Goal: Transaction & Acquisition: Purchase product/service

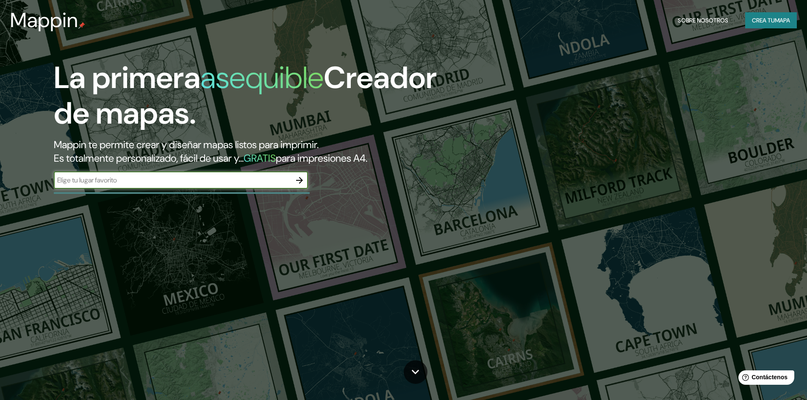
click at [84, 182] on input "text" at bounding box center [172, 180] width 237 height 10
type input "[GEOGRAPHIC_DATA]"
click at [297, 176] on icon "button" at bounding box center [299, 180] width 10 height 10
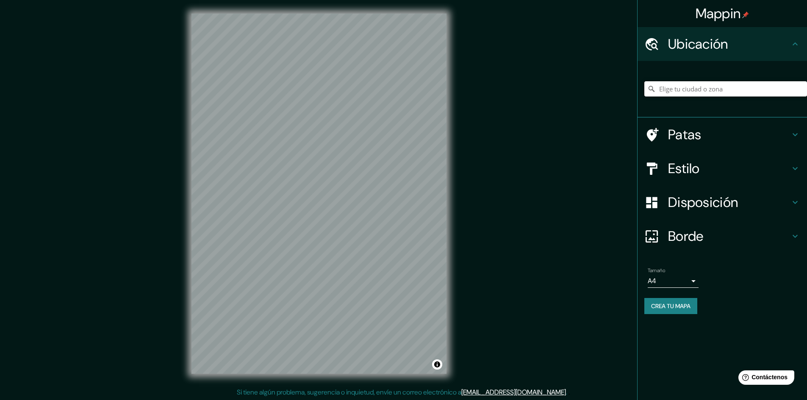
click at [699, 82] on input "Elige tu ciudad o zona" at bounding box center [725, 88] width 163 height 15
type input "[GEOGRAPHIC_DATA], Departamento de [GEOGRAPHIC_DATA], [GEOGRAPHIC_DATA]"
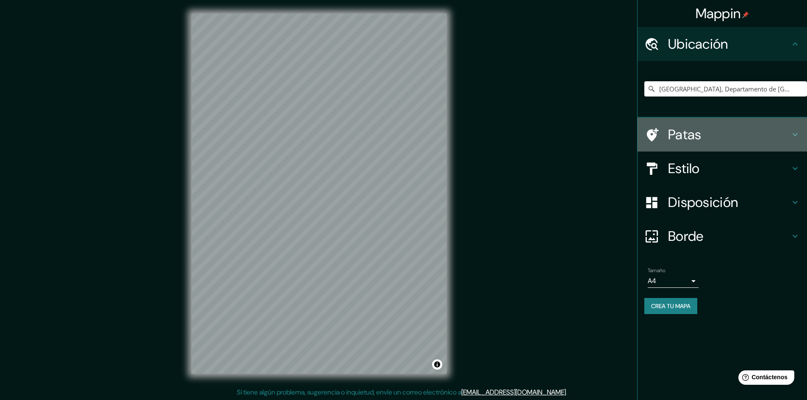
click at [700, 140] on font "Patas" at bounding box center [684, 135] width 33 height 18
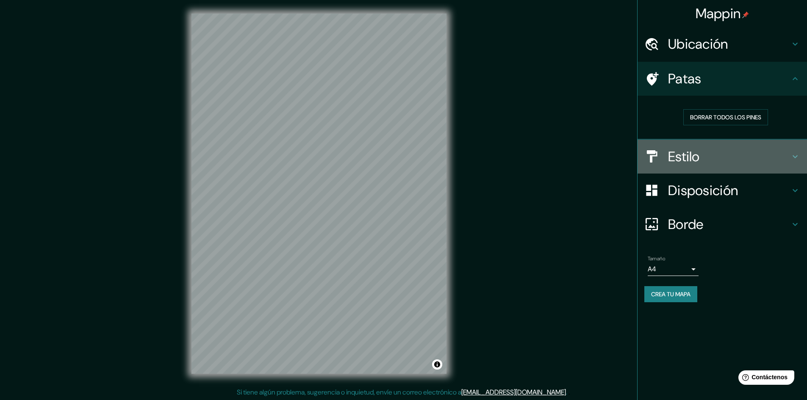
click at [694, 152] on font "Estilo" at bounding box center [684, 157] width 32 height 18
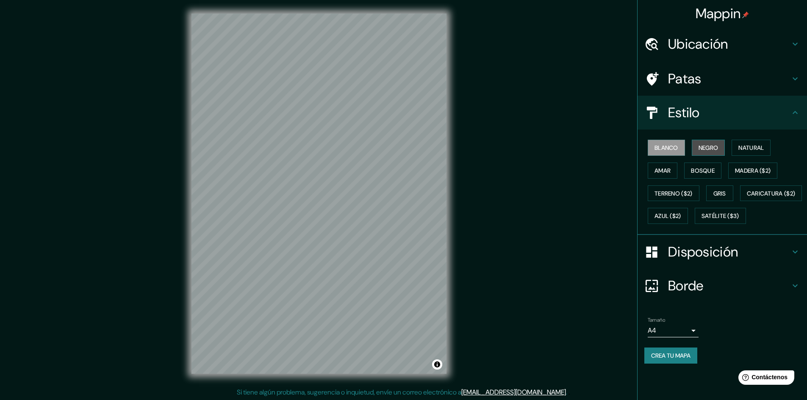
click at [701, 150] on font "Negro" at bounding box center [708, 148] width 20 height 8
click at [755, 150] on font "Natural" at bounding box center [750, 148] width 25 height 8
click at [668, 169] on font "Amar" at bounding box center [662, 171] width 16 height 8
click at [669, 150] on font "Blanco" at bounding box center [666, 148] width 24 height 8
click at [674, 165] on button "Amar" at bounding box center [662, 171] width 30 height 16
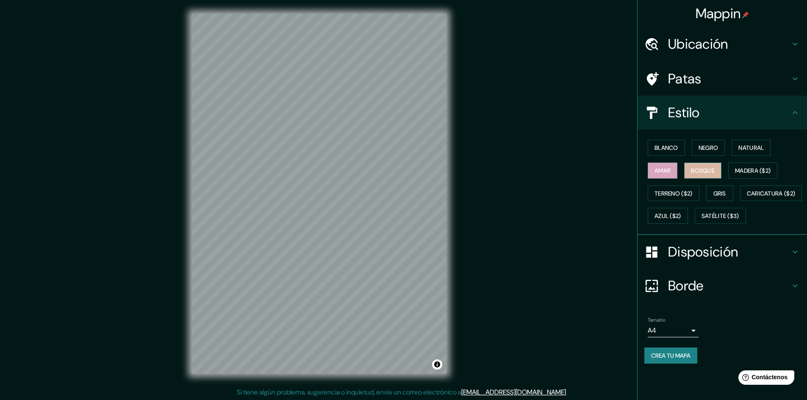
click at [703, 169] on font "Bosque" at bounding box center [703, 171] width 24 height 8
click at [744, 172] on font "Madera ($2)" at bounding box center [753, 171] width 36 height 8
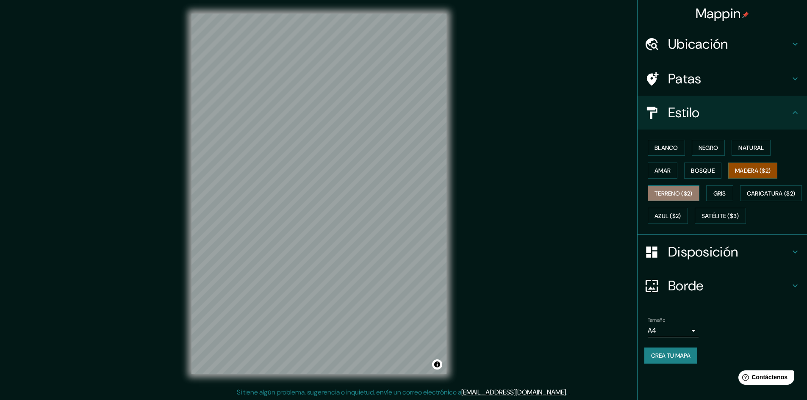
click at [671, 194] on font "Terreno ($2)" at bounding box center [673, 194] width 38 height 8
click at [713, 194] on button "Gris" at bounding box center [719, 193] width 27 height 16
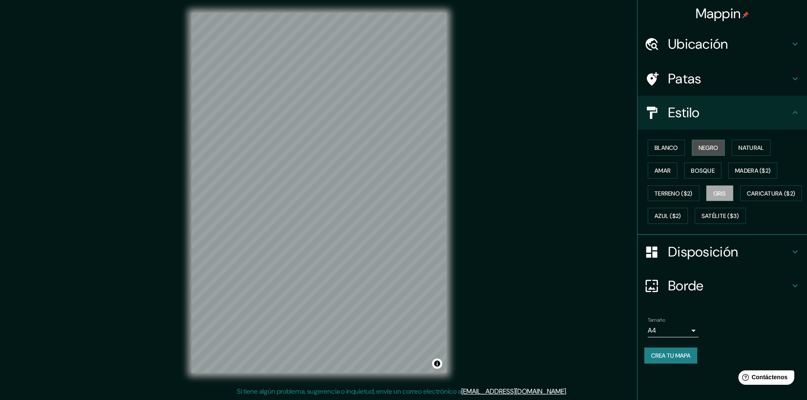
click at [702, 148] on font "Negro" at bounding box center [708, 148] width 20 height 8
click at [674, 148] on font "Blanco" at bounding box center [666, 148] width 24 height 8
click at [759, 148] on font "Natural" at bounding box center [750, 148] width 25 height 8
click at [727, 187] on button "Gris" at bounding box center [719, 193] width 27 height 16
click at [656, 169] on font "Amar" at bounding box center [662, 171] width 16 height 8
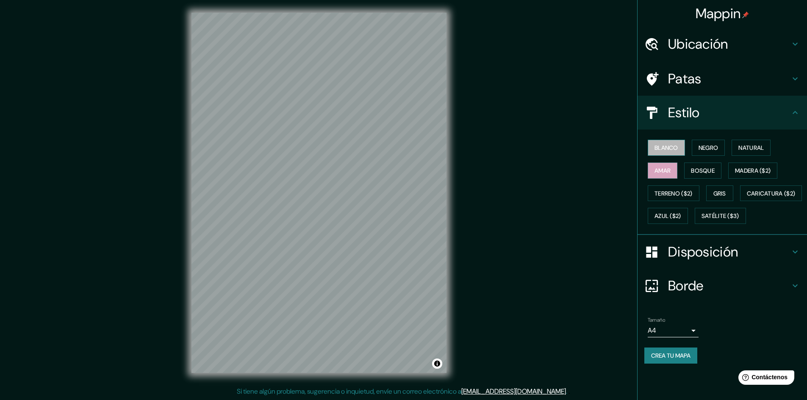
click at [664, 149] on font "Blanco" at bounding box center [666, 148] width 24 height 8
click at [703, 81] on h4 "Patas" at bounding box center [729, 78] width 122 height 17
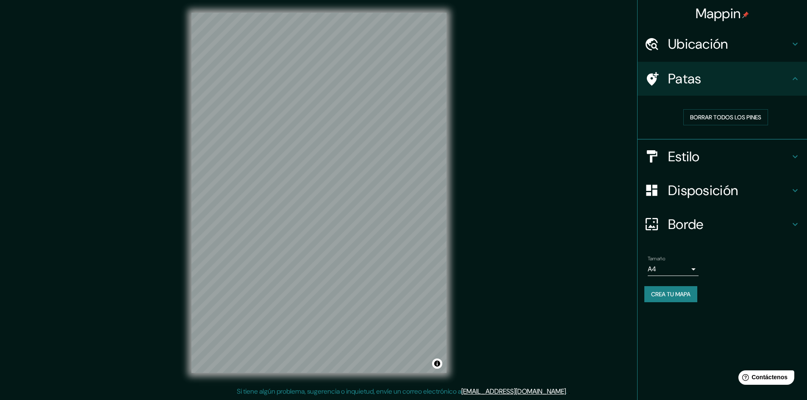
click at [757, 47] on h4 "Ubicación" at bounding box center [729, 44] width 122 height 17
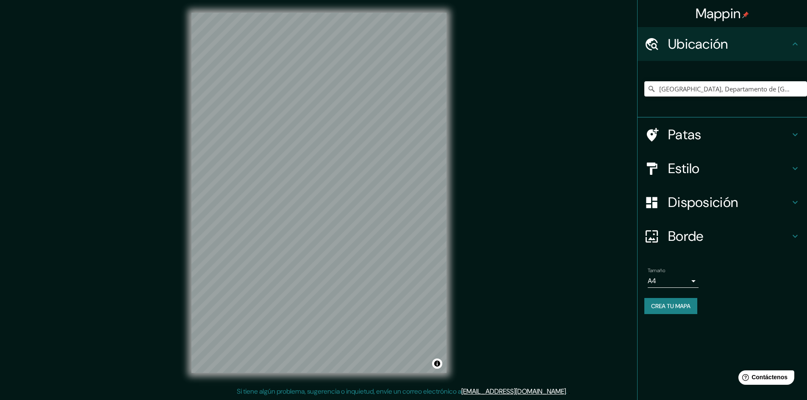
click at [712, 213] on div "Disposición" at bounding box center [721, 202] width 169 height 34
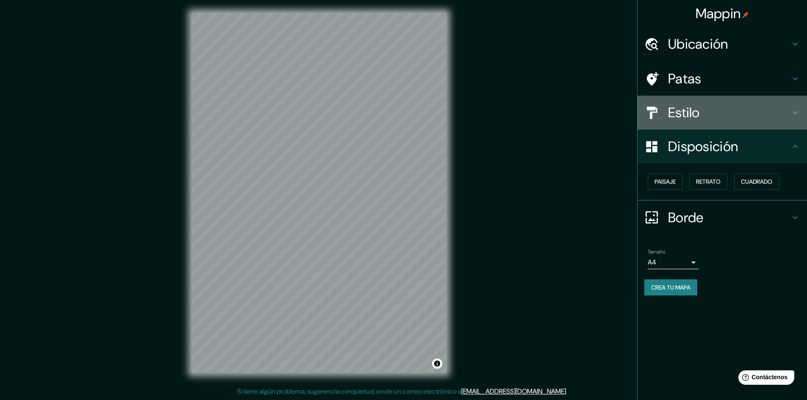
click at [726, 118] on h4 "Estilo" at bounding box center [729, 112] width 122 height 17
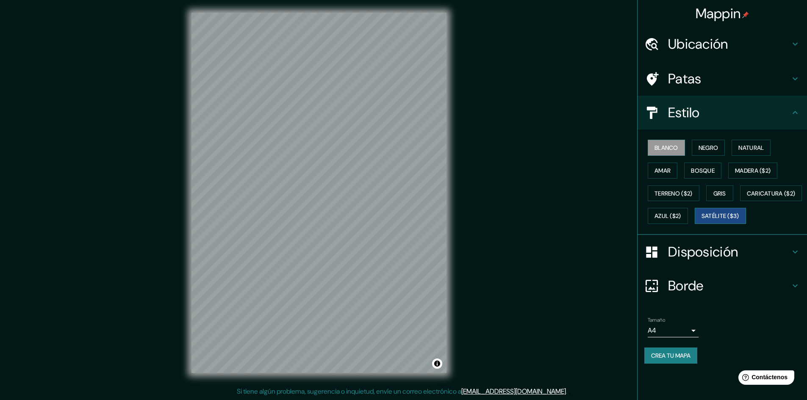
click at [701, 220] on font "Satélite ($3)" at bounding box center [720, 217] width 38 height 8
click at [746, 197] on font "Caricatura ($2)" at bounding box center [770, 194] width 49 height 8
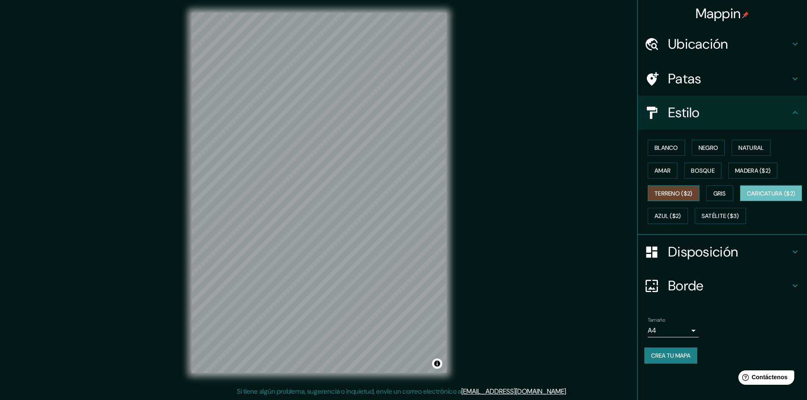
click at [681, 193] on font "Terreno ($2)" at bounding box center [673, 194] width 38 height 8
click at [725, 193] on font "Gris" at bounding box center [719, 194] width 13 height 8
click at [681, 217] on font "Azul ($2)" at bounding box center [667, 217] width 27 height 8
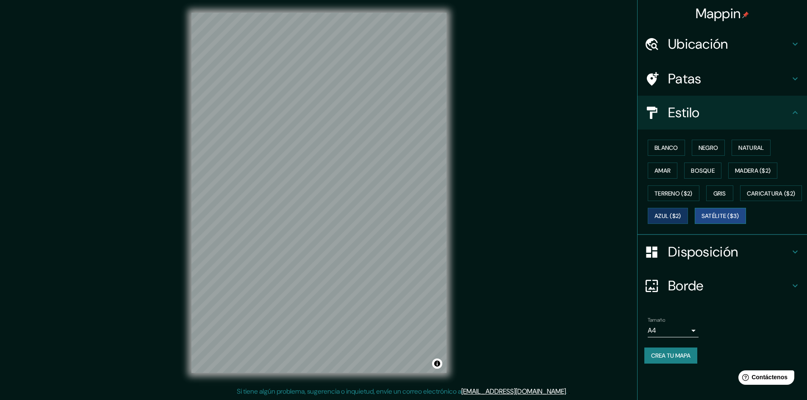
click at [701, 220] on font "Satélite ($3)" at bounding box center [720, 217] width 38 height 8
click at [665, 199] on button "Terreno ($2)" at bounding box center [673, 193] width 52 height 16
click at [723, 186] on button "Gris" at bounding box center [719, 193] width 27 height 16
click at [701, 164] on button "Bosque" at bounding box center [702, 171] width 37 height 16
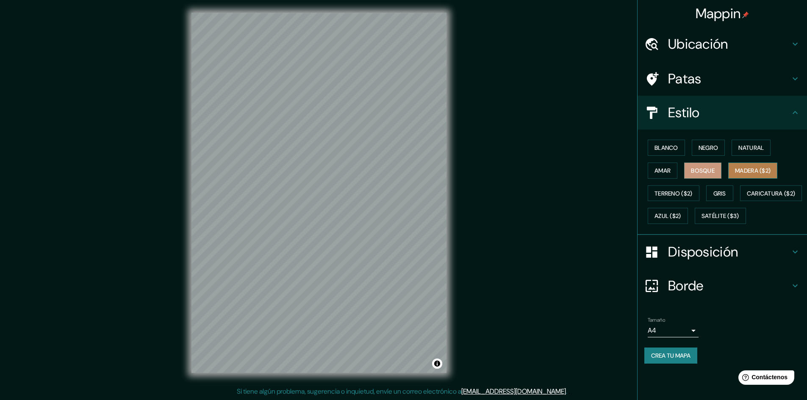
click at [765, 165] on font "Madera ($2)" at bounding box center [753, 170] width 36 height 11
click at [652, 174] on button "Amar" at bounding box center [662, 171] width 30 height 16
click at [663, 151] on font "Blanco" at bounding box center [666, 148] width 24 height 8
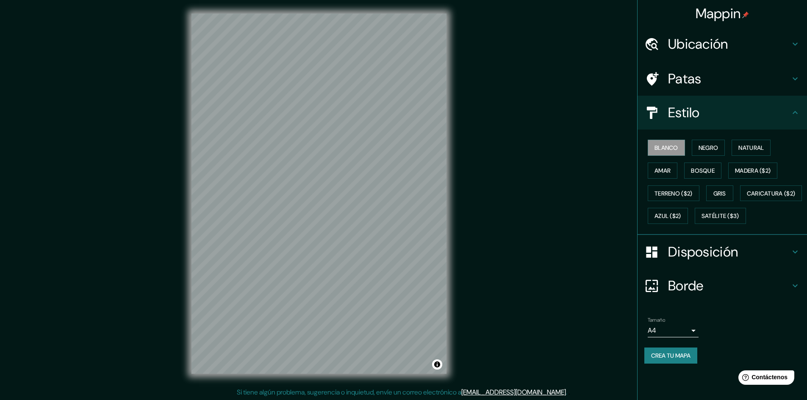
click at [763, 260] on h4 "Disposición" at bounding box center [729, 251] width 122 height 17
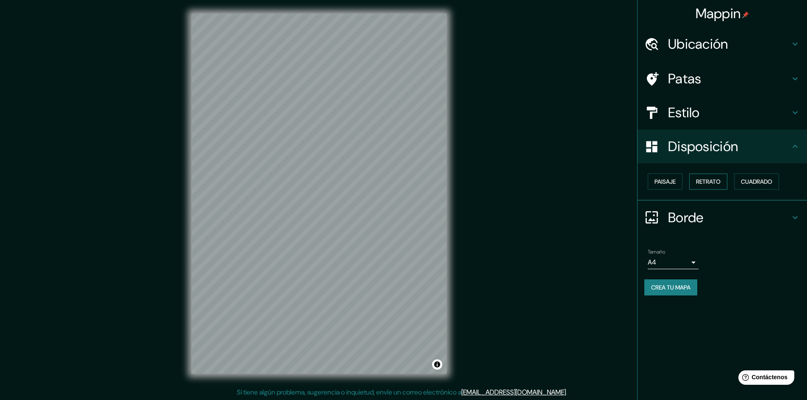
click at [700, 182] on font "Retrato" at bounding box center [708, 182] width 25 height 8
click at [664, 181] on font "Paisaje" at bounding box center [664, 182] width 21 height 8
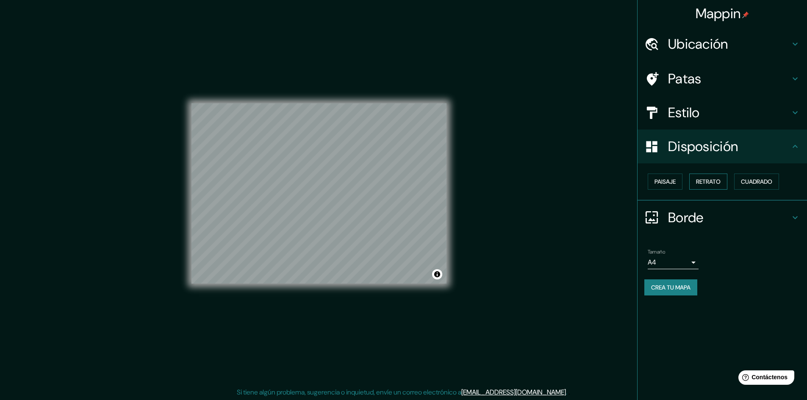
click at [705, 181] on font "Retrato" at bounding box center [708, 182] width 25 height 8
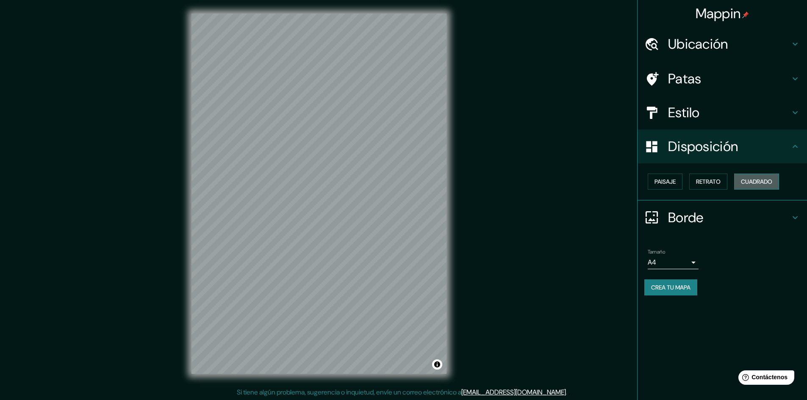
click at [766, 181] on font "Cuadrado" at bounding box center [756, 182] width 31 height 8
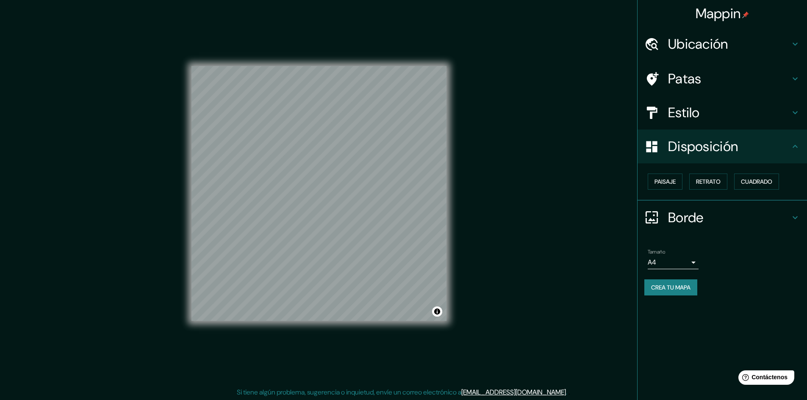
click at [690, 262] on body "Mappin Ubicación [GEOGRAPHIC_DATA], [GEOGRAPHIC_DATA], [GEOGRAPHIC_DATA] [GEOGR…" at bounding box center [403, 200] width 807 height 400
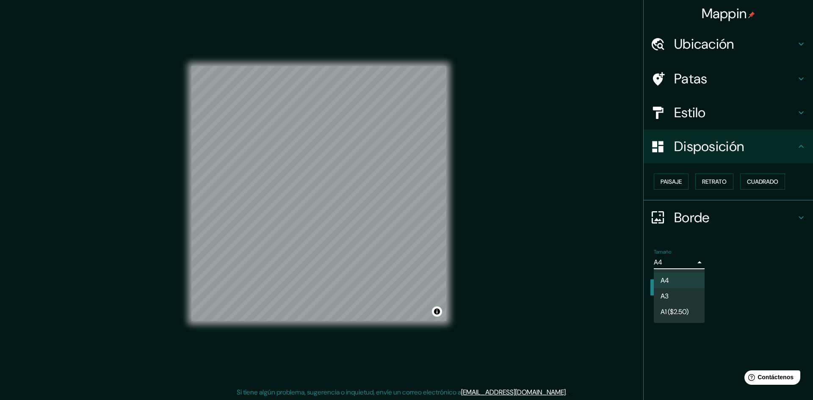
click at [690, 262] on div at bounding box center [406, 200] width 813 height 400
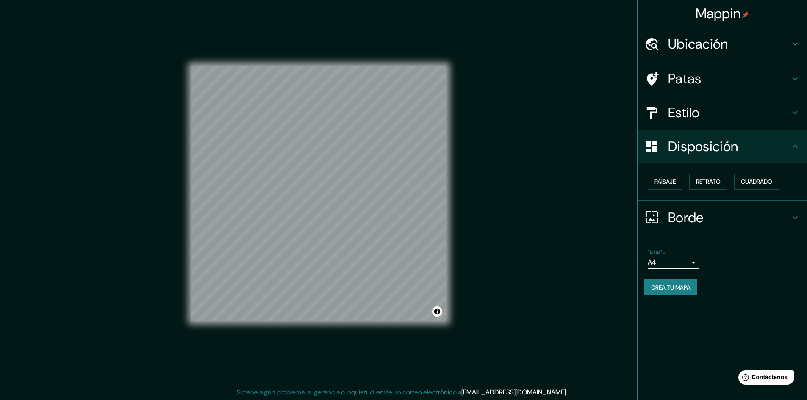
click at [693, 224] on font "Borde" at bounding box center [686, 218] width 36 height 18
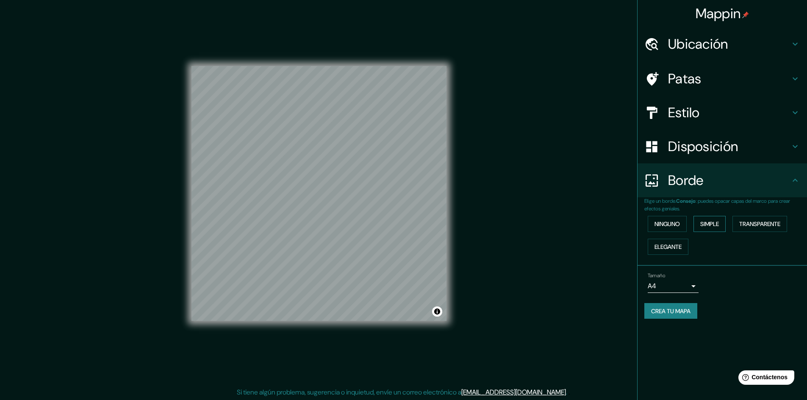
click at [714, 224] on font "Simple" at bounding box center [709, 224] width 19 height 8
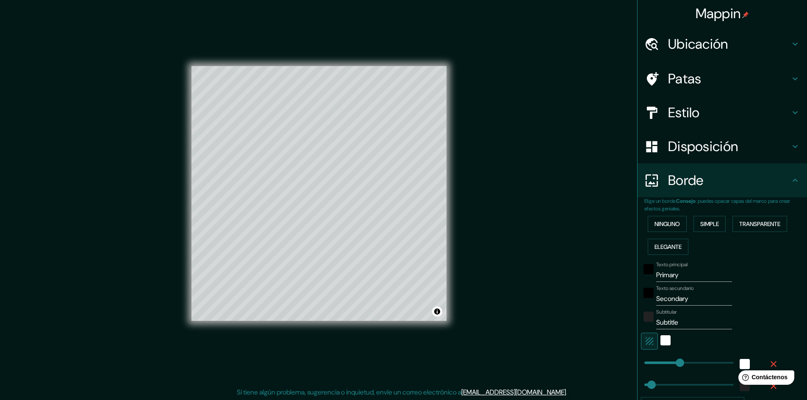
click at [675, 237] on div "Ninguno Simple Transparente Elegante" at bounding box center [725, 236] width 163 height 46
click at [672, 244] on font "Elegante" at bounding box center [667, 247] width 27 height 8
click at [668, 225] on font "Ninguno" at bounding box center [666, 224] width 25 height 8
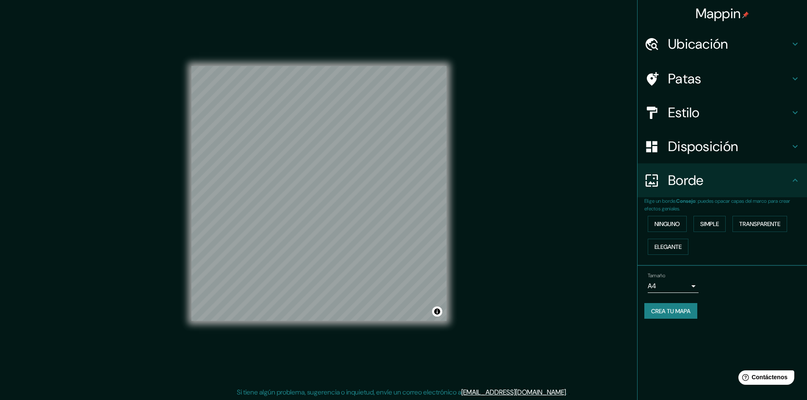
click at [691, 120] on font "Estilo" at bounding box center [684, 113] width 32 height 18
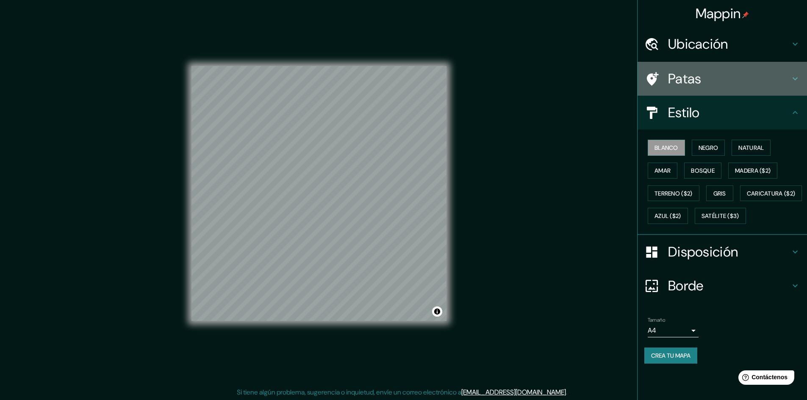
click at [690, 86] on font "Patas" at bounding box center [684, 79] width 33 height 18
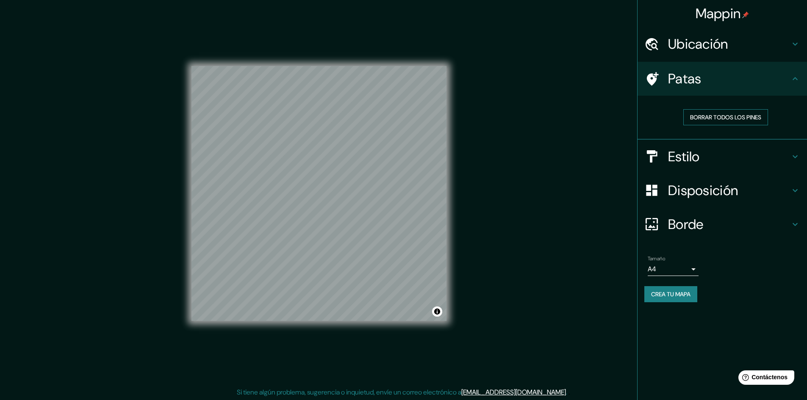
click at [734, 117] on font "Borrar todos los pines" at bounding box center [725, 117] width 71 height 8
click at [672, 291] on font "Crea tu mapa" at bounding box center [670, 294] width 39 height 8
click at [669, 296] on font "Crea tu mapa" at bounding box center [670, 294] width 39 height 8
click at [667, 310] on li "Tamaño A4 single Crea tu mapa" at bounding box center [721, 281] width 169 height 64
click at [672, 295] on font "Crea tu mapa" at bounding box center [670, 294] width 39 height 8
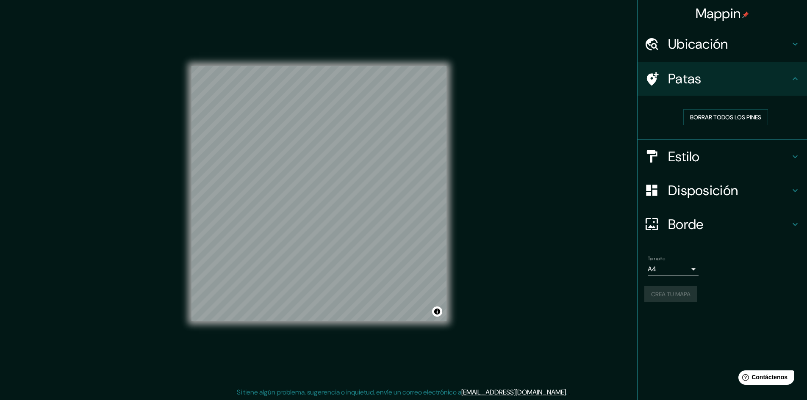
click at [672, 295] on div "Crea tu mapa" at bounding box center [722, 294] width 156 height 16
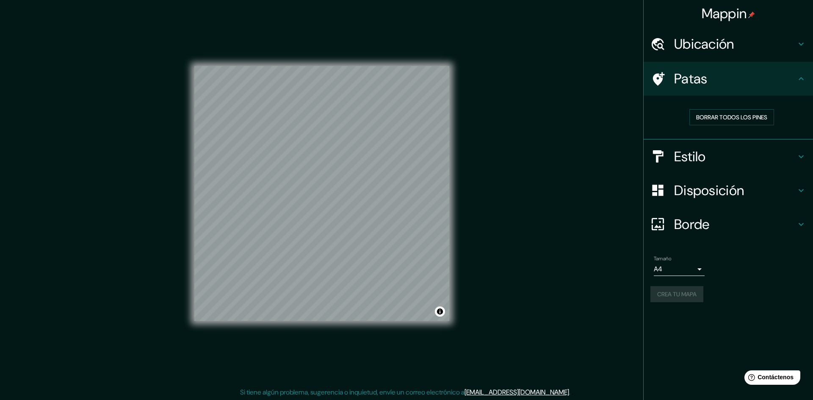
click at [694, 265] on body "Mappin Ubicación [GEOGRAPHIC_DATA], [GEOGRAPHIC_DATA], [GEOGRAPHIC_DATA] [GEOGR…" at bounding box center [406, 200] width 813 height 400
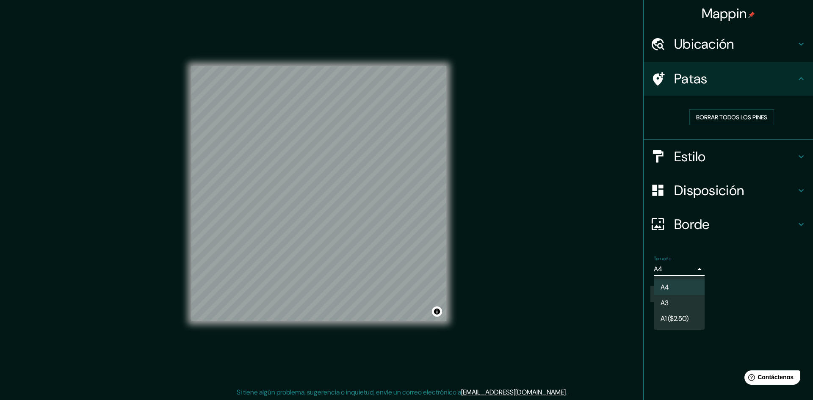
click at [694, 265] on div at bounding box center [406, 200] width 813 height 400
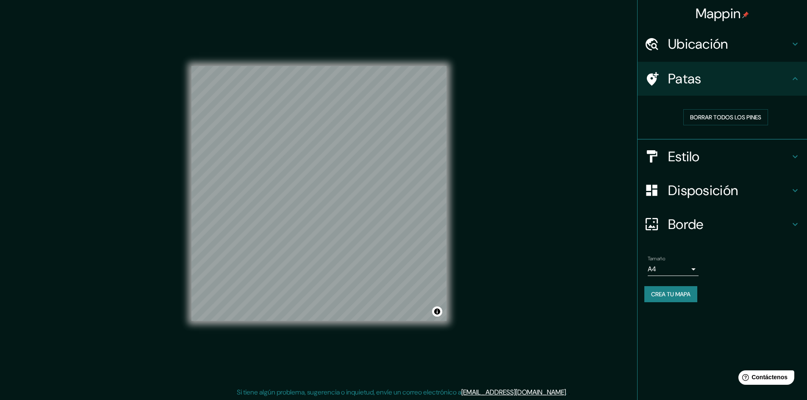
scroll to position [1, 0]
click at [681, 291] on font "Crea tu mapa" at bounding box center [670, 294] width 39 height 8
click at [681, 291] on div "Crea tu mapa" at bounding box center [722, 294] width 156 height 16
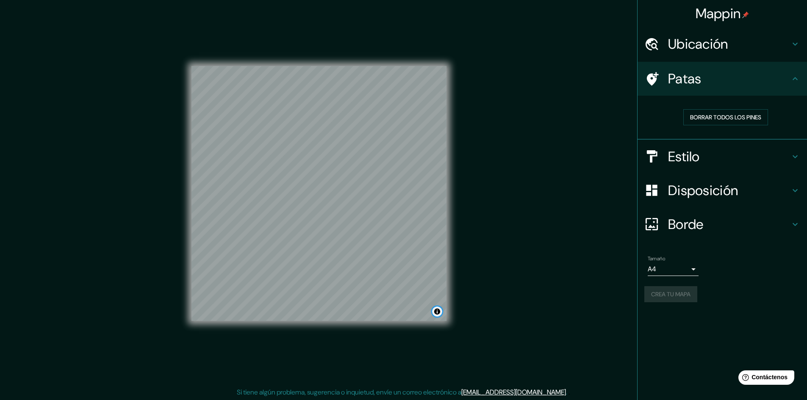
click at [434, 310] on button "Activar o desactivar atribución" at bounding box center [437, 312] width 10 height 10
click at [435, 307] on button "Activar o desactivar atribución" at bounding box center [437, 312] width 10 height 10
click at [505, 281] on div "Mappin Ubicación [GEOGRAPHIC_DATA], [GEOGRAPHIC_DATA], [GEOGRAPHIC_DATA] [GEOGR…" at bounding box center [403, 200] width 807 height 401
click at [694, 223] on font "Borde" at bounding box center [686, 225] width 36 height 18
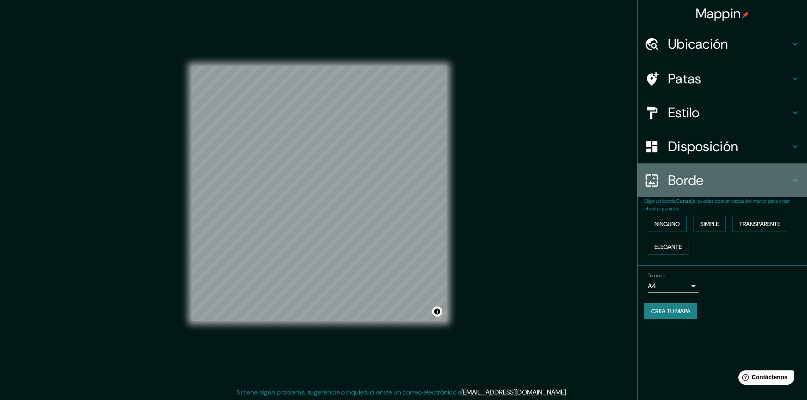
click at [705, 171] on div "Borde" at bounding box center [721, 180] width 169 height 34
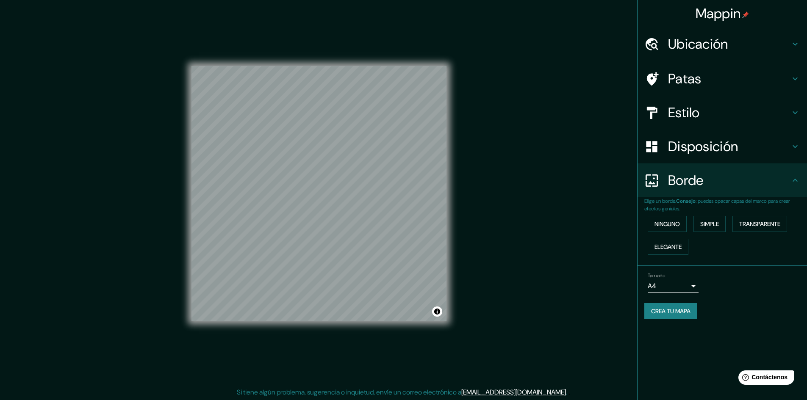
click at [708, 133] on div "Disposición" at bounding box center [721, 147] width 169 height 34
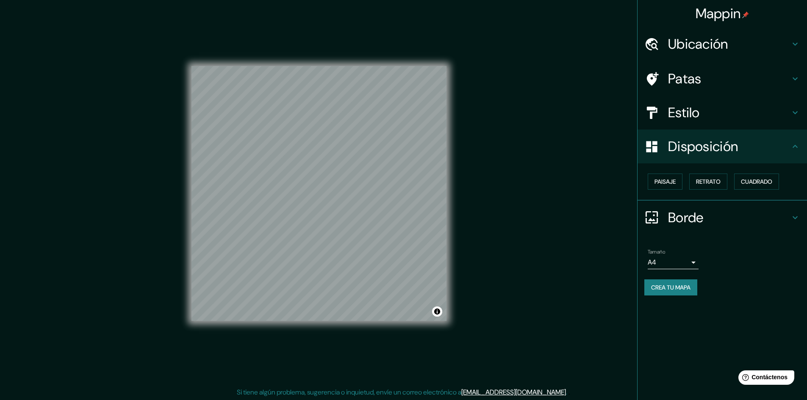
click at [712, 114] on h4 "Estilo" at bounding box center [729, 112] width 122 height 17
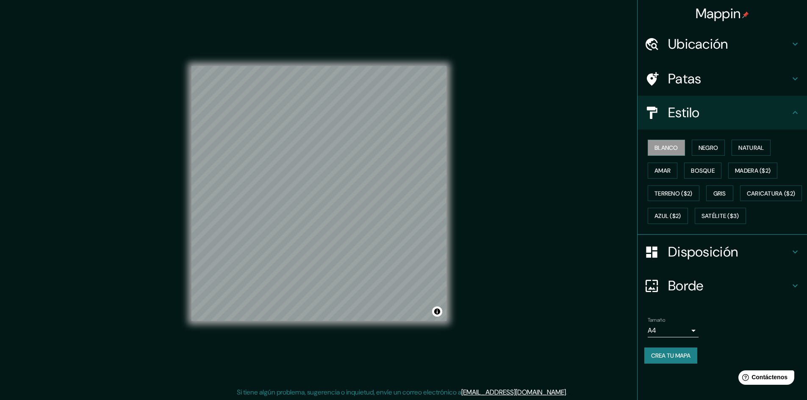
click at [680, 86] on font "Patas" at bounding box center [684, 79] width 33 height 18
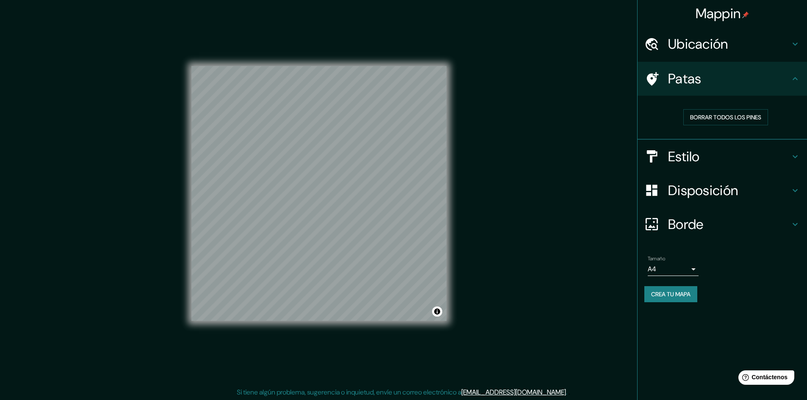
click at [755, 45] on h4 "Ubicación" at bounding box center [729, 44] width 122 height 17
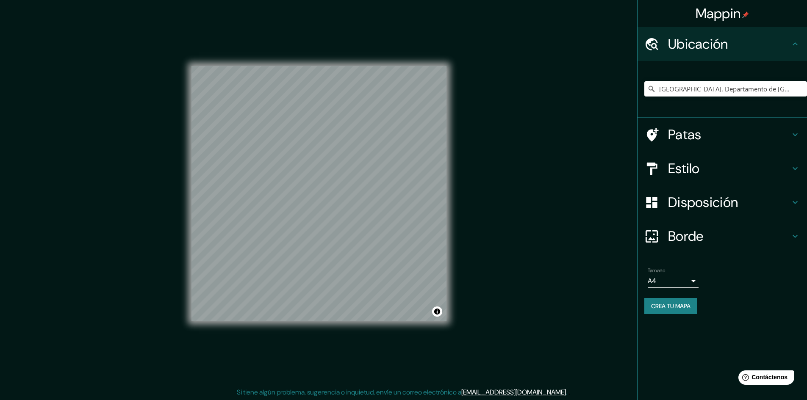
click at [654, 338] on div "Mappin Ubicación [GEOGRAPHIC_DATA], [GEOGRAPHIC_DATA], [GEOGRAPHIC_DATA] [GEOGR…" at bounding box center [722, 200] width 170 height 400
